Goal: Task Accomplishment & Management: Manage account settings

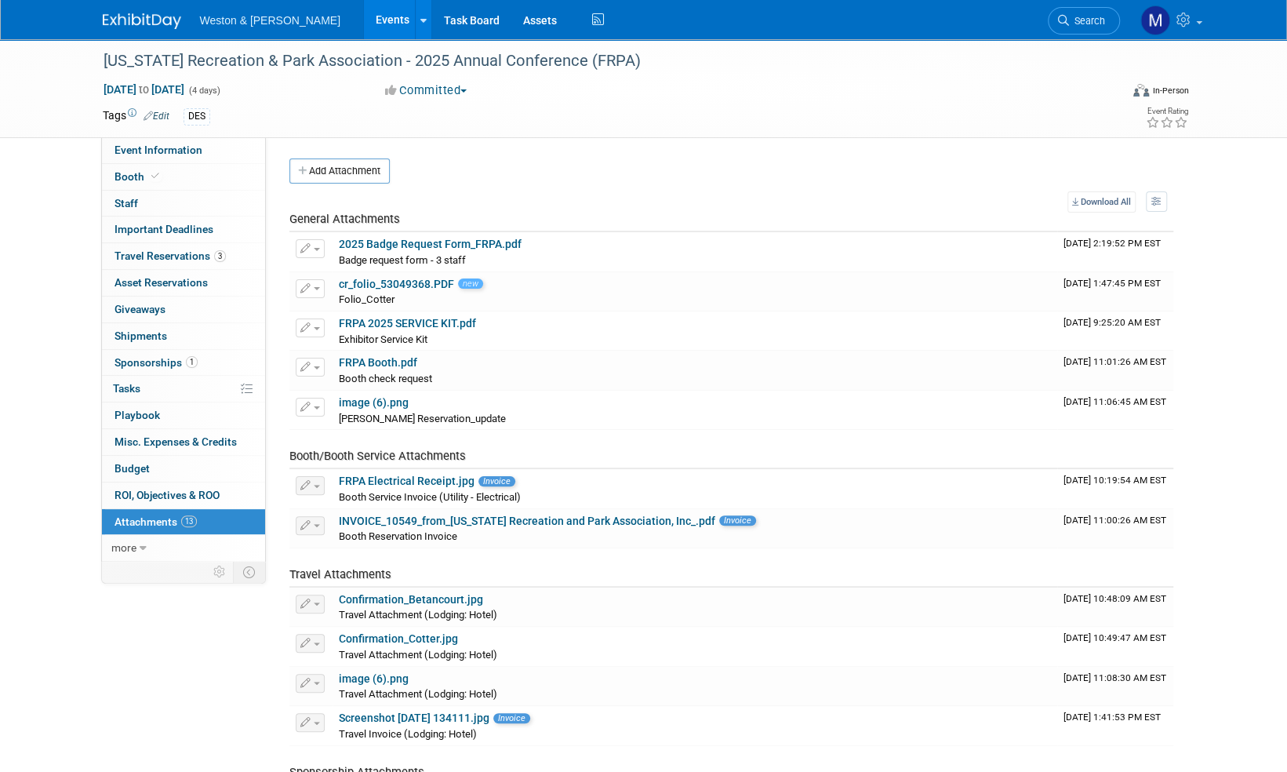
click at [138, 19] on img at bounding box center [142, 21] width 78 height 16
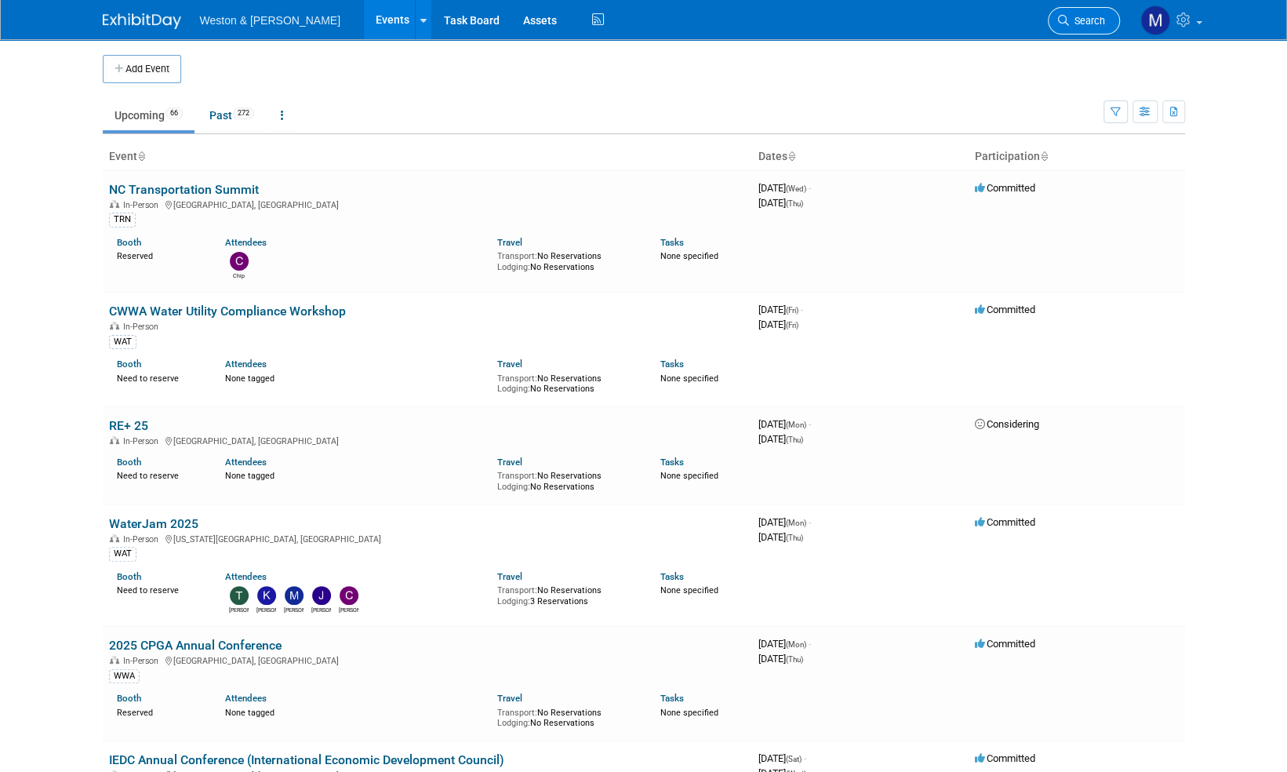
click at [1093, 21] on span "Search" at bounding box center [1087, 21] width 36 height 12
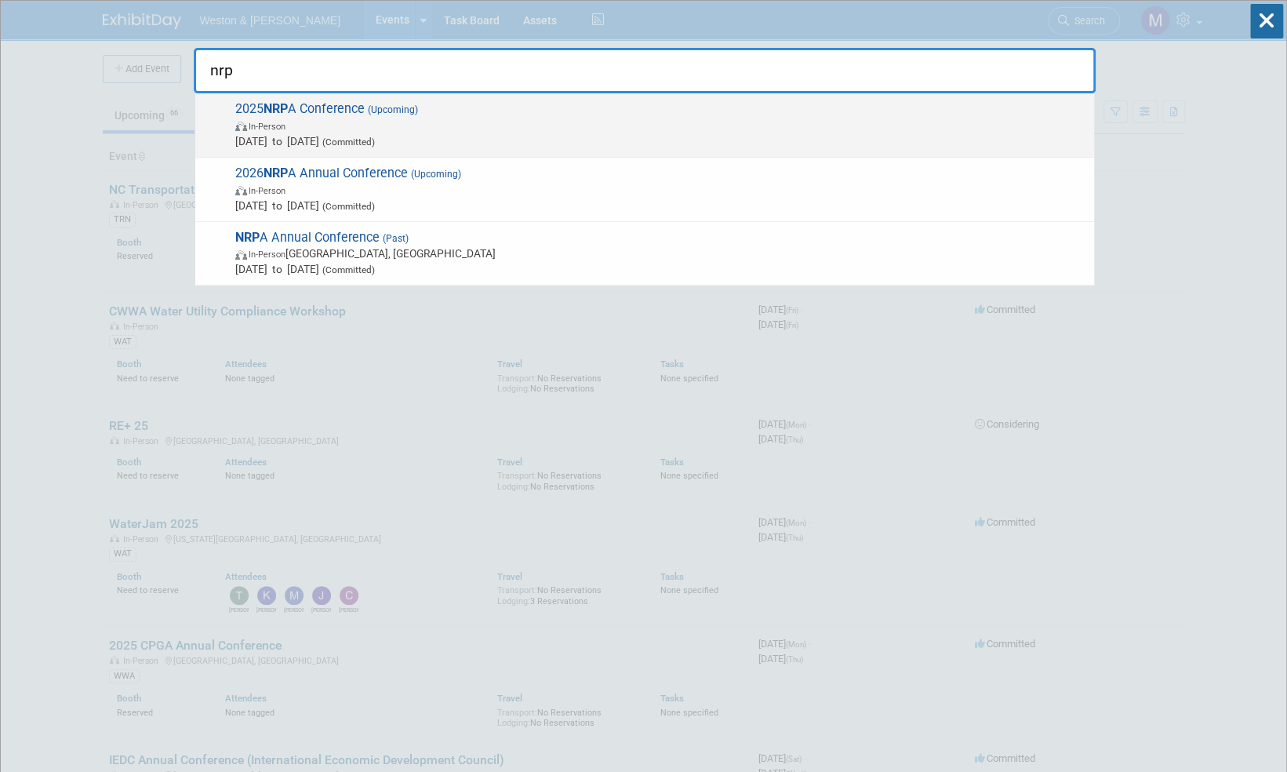
type input "nrp"
click at [365, 108] on span "2025 NRP A Conference (Upcoming) In-Person Sep 16, 2025 to Sep 18, 2025 (Commit…" at bounding box center [658, 125] width 855 height 48
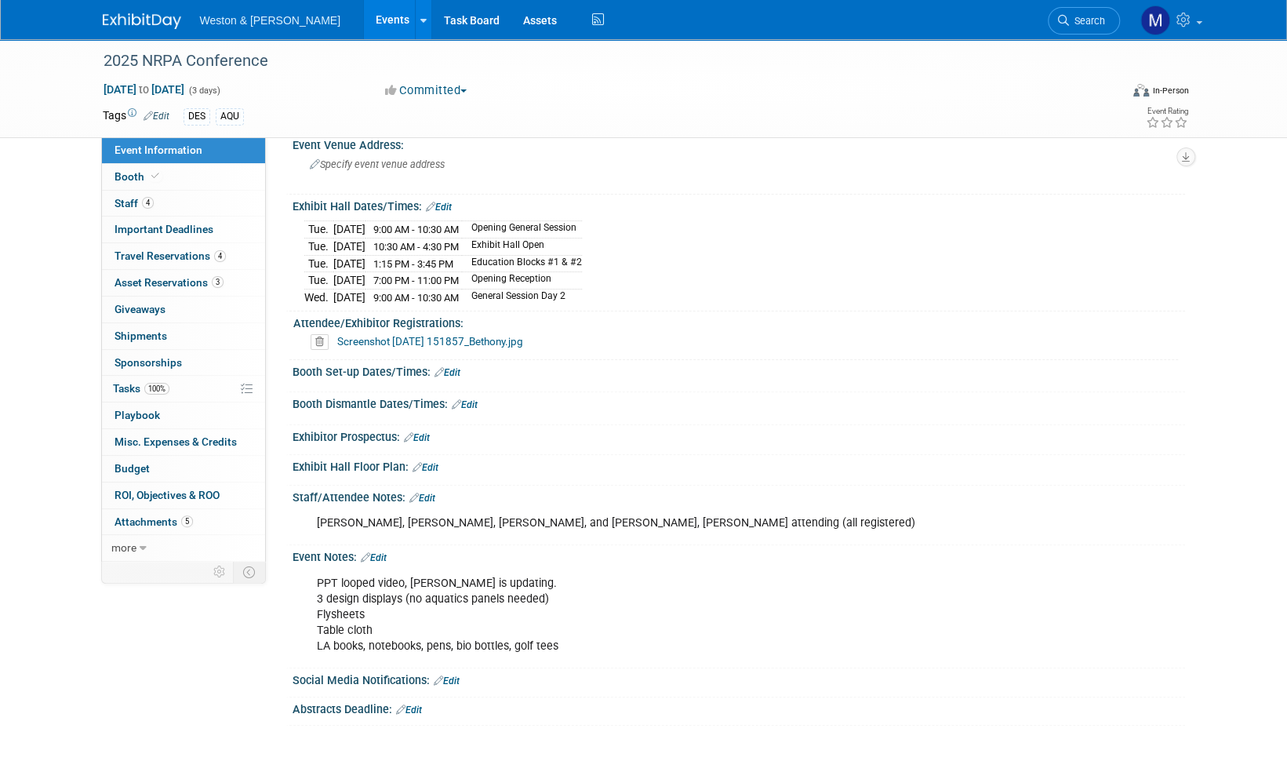
scroll to position [75, 0]
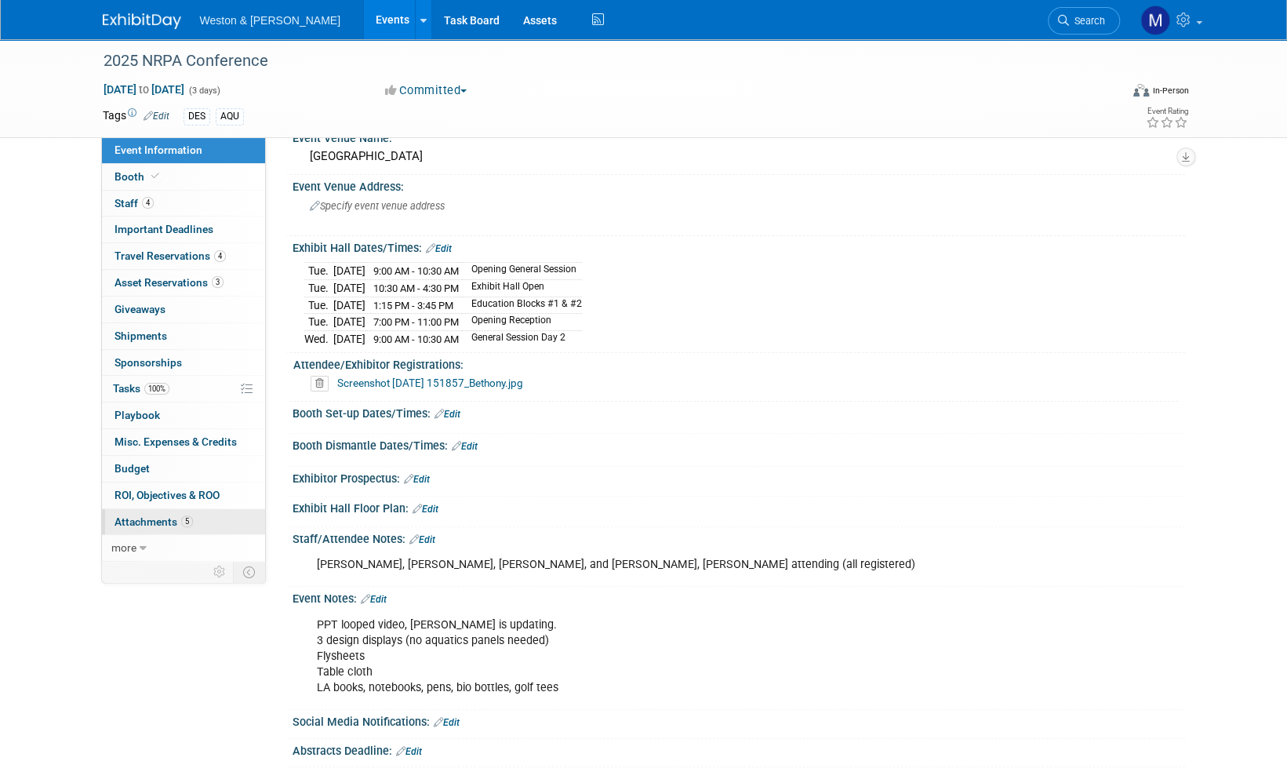
click at [155, 519] on span "Attachments 5" at bounding box center [153, 521] width 78 height 13
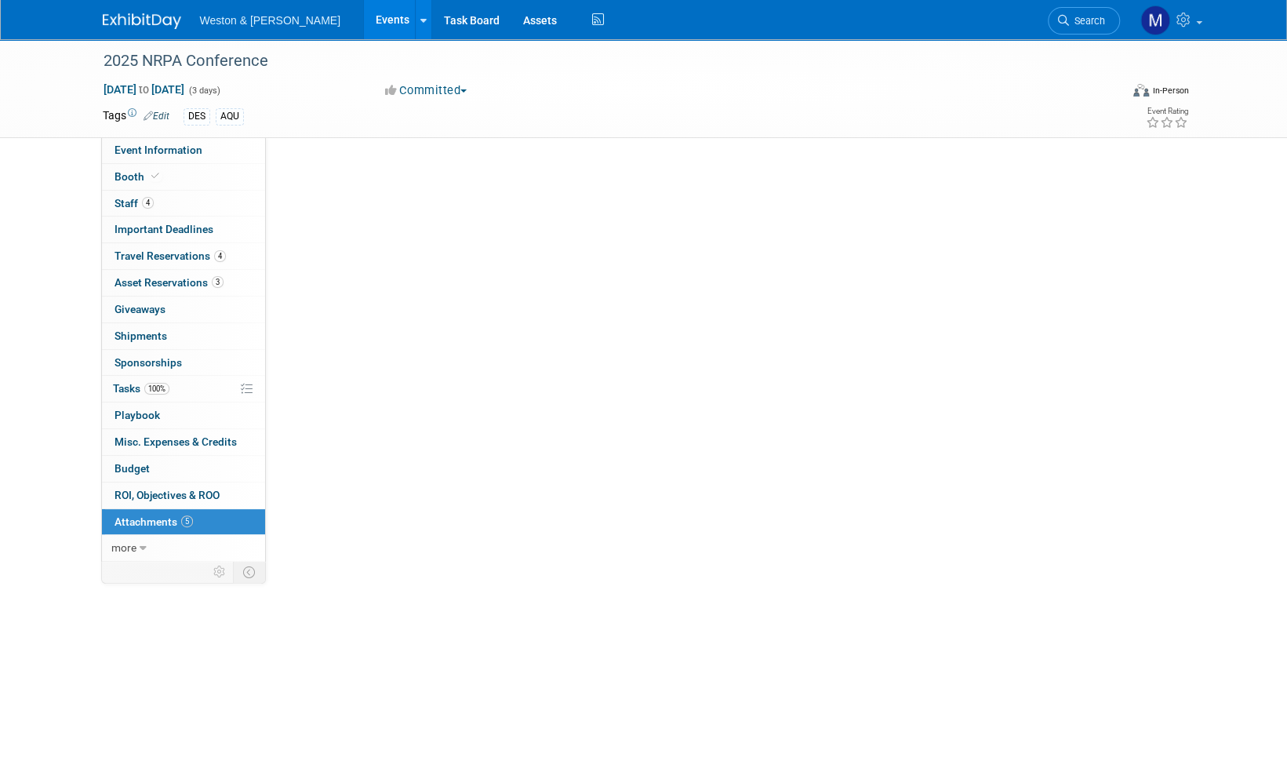
scroll to position [0, 0]
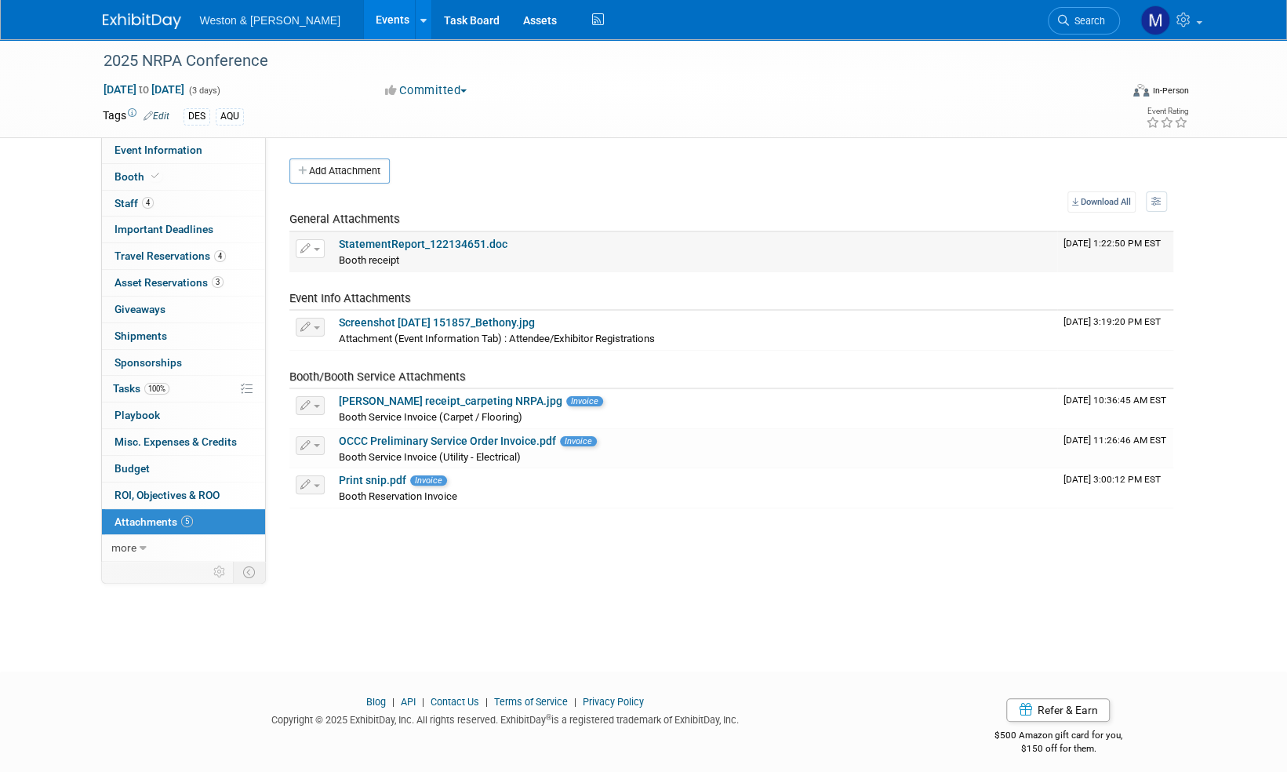
click at [412, 239] on link "StatementReport_122134651.doc" at bounding box center [423, 244] width 169 height 13
click at [140, 151] on span "Event Information" at bounding box center [158, 149] width 88 height 13
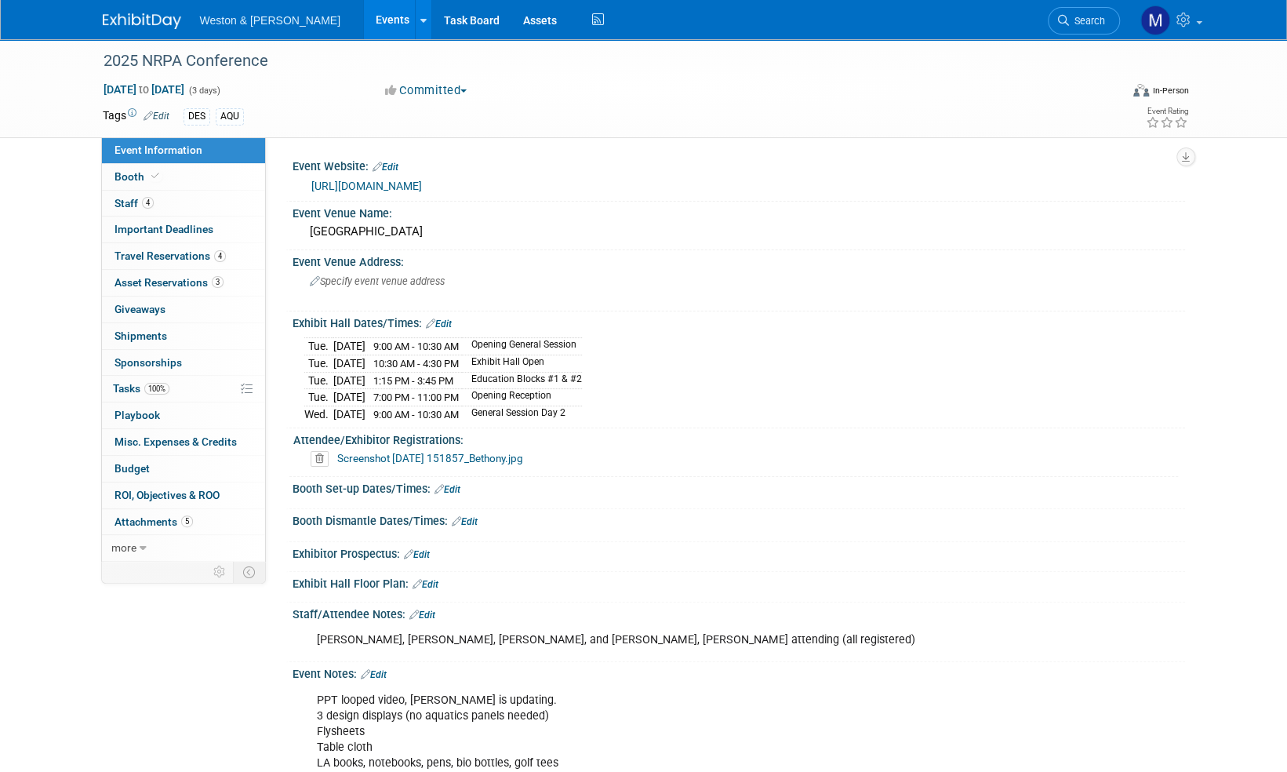
click at [422, 187] on link "https://conference.nrpa.org/about/" at bounding box center [366, 186] width 111 height 13
click at [127, 204] on span "Staff 4" at bounding box center [133, 203] width 39 height 13
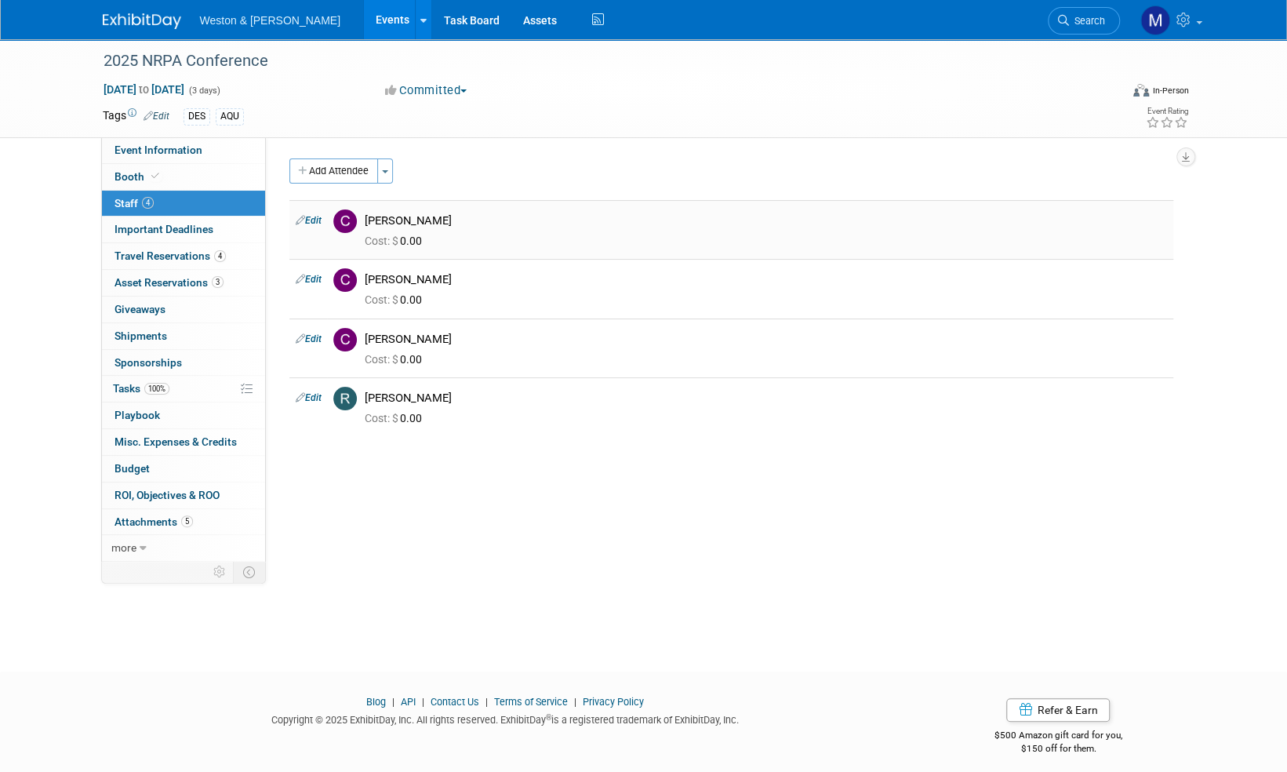
click at [310, 218] on link "Edit" at bounding box center [309, 220] width 26 height 11
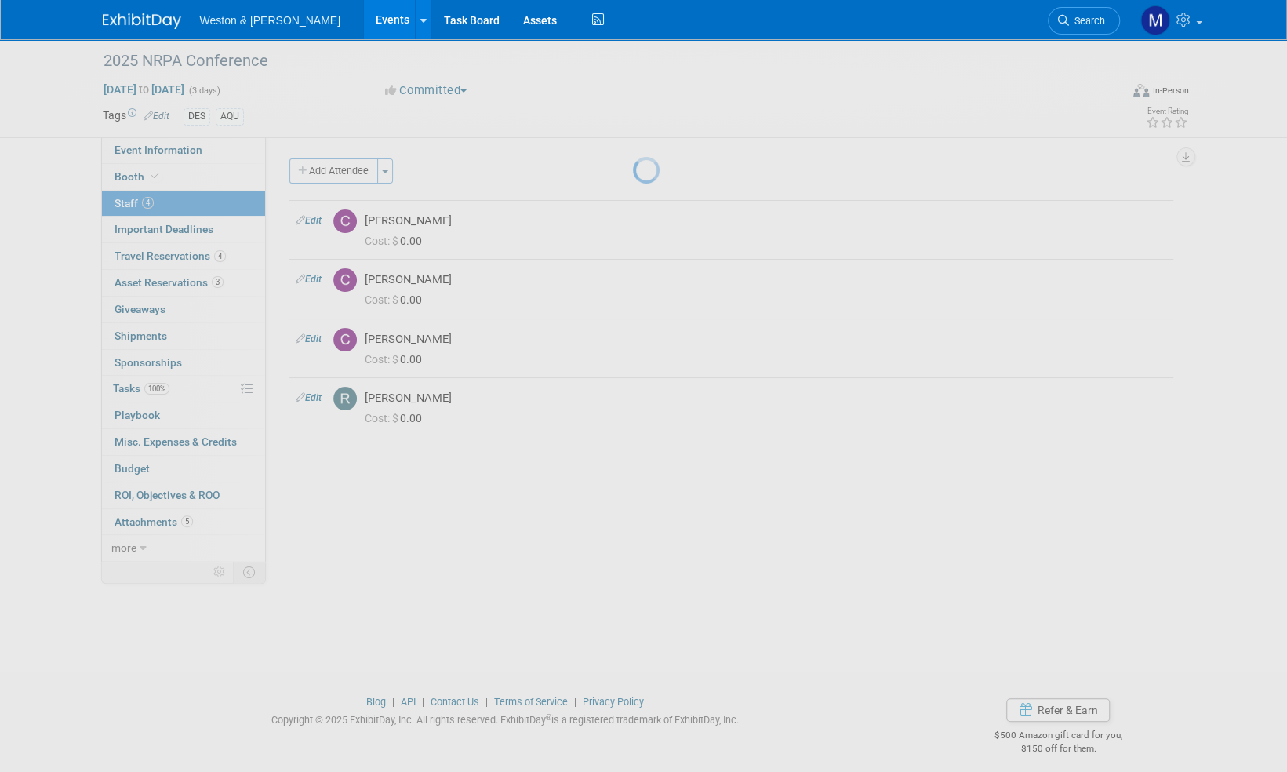
select select "eeb88ee4-3845-4a30-b7a7-4adac6ad6dae"
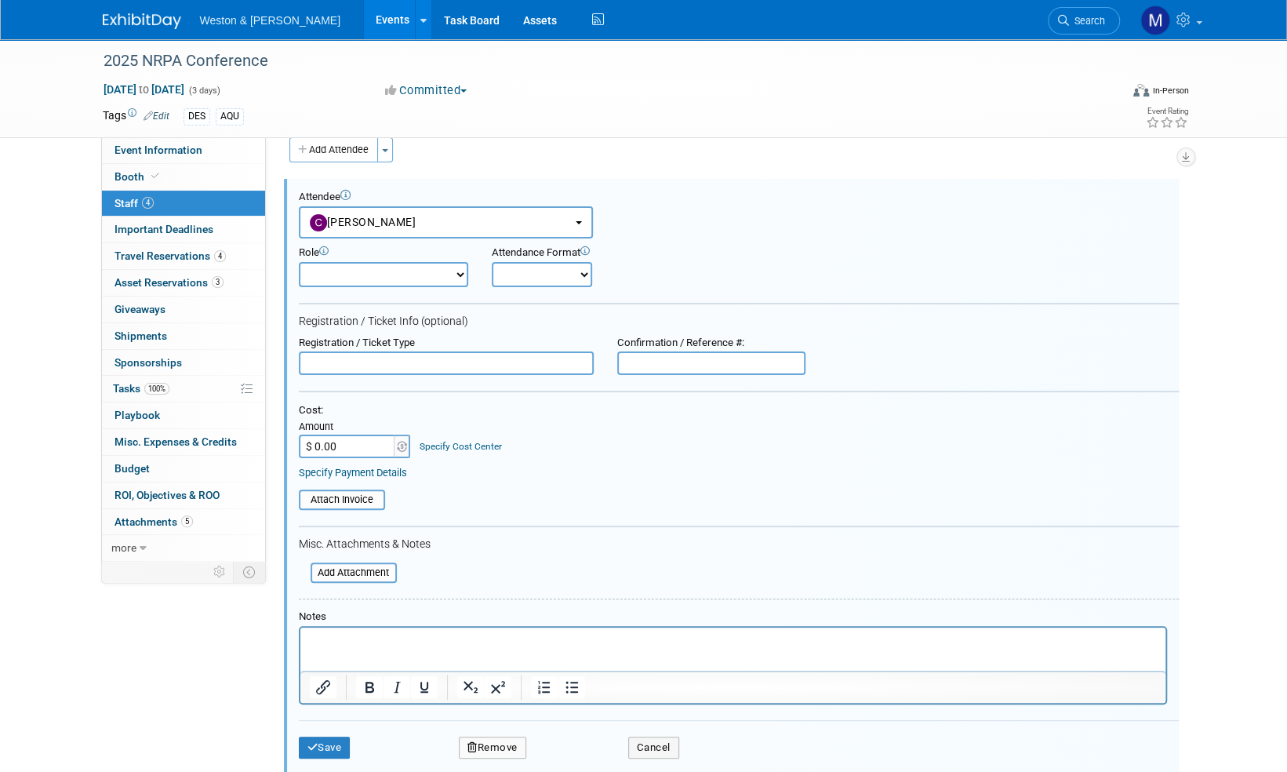
click at [459, 271] on select "Attendee (non-exhibitor) Demonstrator Host Planner Presenter Sales Representati…" at bounding box center [383, 274] width 169 height 25
click at [299, 262] on select "Attendee (non-exhibitor) Demonstrator Host Planner Presenter Sales Representati…" at bounding box center [383, 274] width 169 height 25
click at [463, 270] on select "Attendee (non-exhibitor) Demonstrator Host Planner Presenter Sales Representati…" at bounding box center [383, 274] width 169 height 25
click at [299, 262] on select "Attendee (non-exhibitor) Demonstrator Host Planner Presenter Sales Representati…" at bounding box center [383, 274] width 169 height 25
click at [460, 271] on select "Attendee (non-exhibitor) Demonstrator Host Planner Presenter Sales Representati…" at bounding box center [383, 274] width 169 height 25
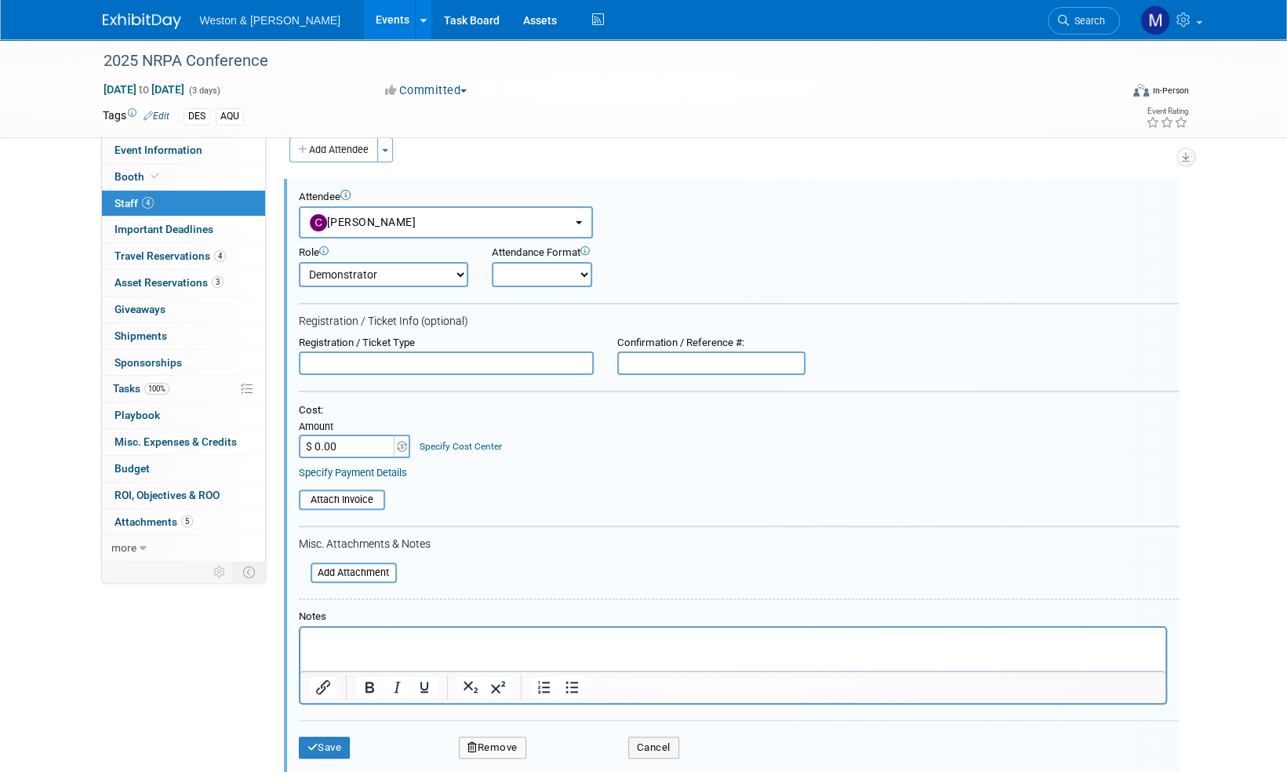
select select "1"
click at [299, 262] on select "Attendee (non-exhibitor) Demonstrator Host Planner Presenter Sales Representati…" at bounding box center [383, 274] width 169 height 25
click at [674, 279] on div "Attendance Format Onsite Remote" at bounding box center [593, 266] width 202 height 41
click at [336, 746] on button "Save" at bounding box center [325, 747] width 52 height 22
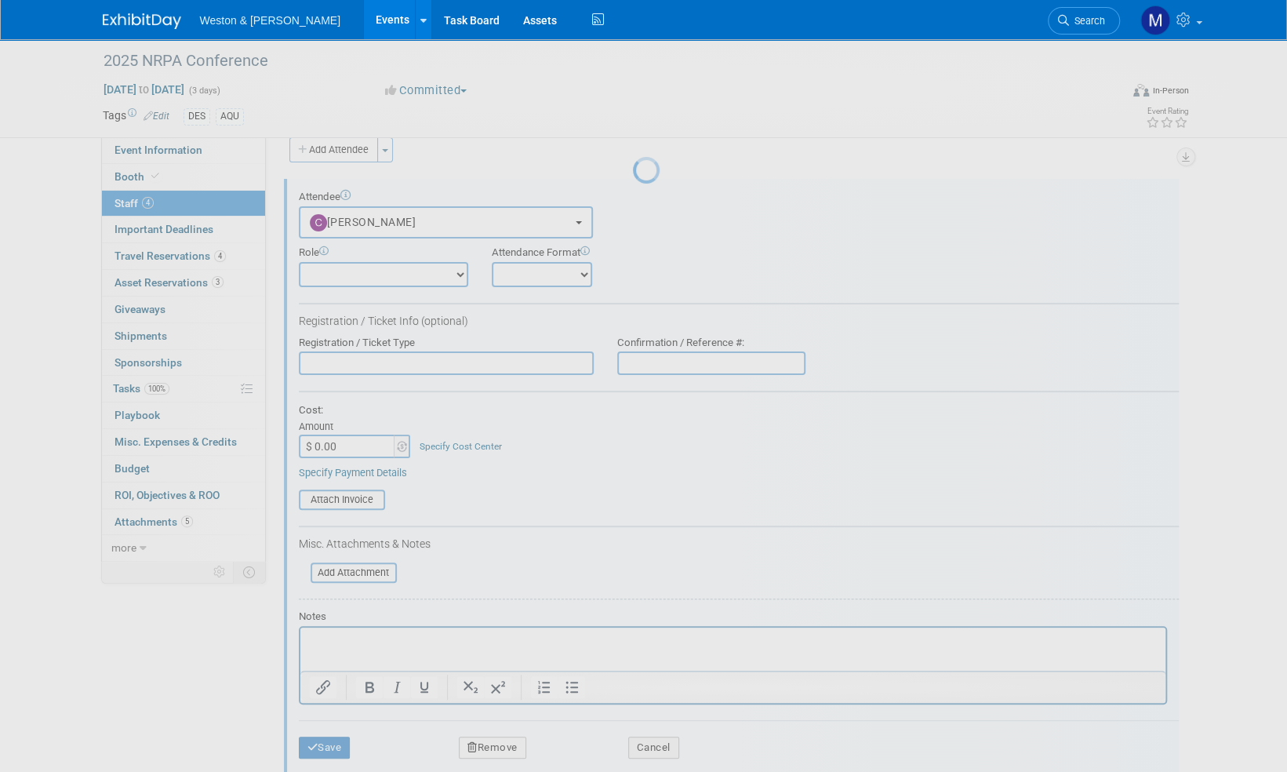
scroll to position [9, 0]
